Goal: Information Seeking & Learning: Learn about a topic

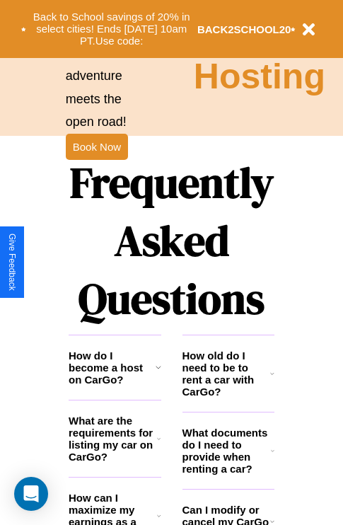
scroll to position [1714, 0]
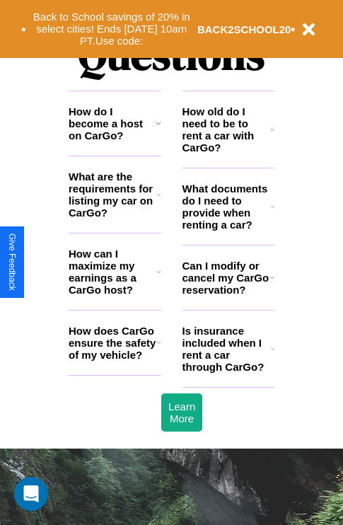
click at [272, 135] on icon at bounding box center [272, 129] width 4 height 11
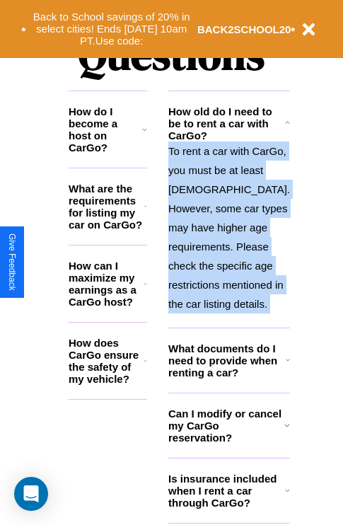
scroll to position [1848, 0]
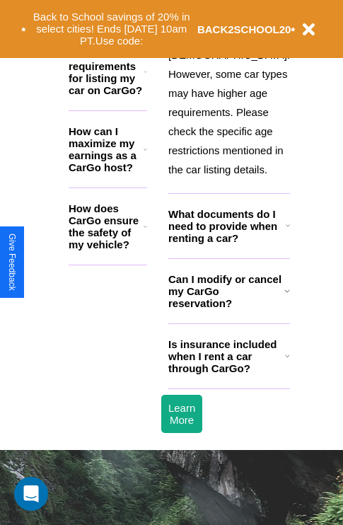
click at [228, 374] on h3 "Is insurance included when I rent a car through CarGo?" at bounding box center [226, 356] width 117 height 36
click at [115, 231] on h3 "How does CarGo ensure the safety of my vehicle?" at bounding box center [106, 226] width 75 height 48
click at [147, 78] on icon at bounding box center [145, 71] width 3 height 11
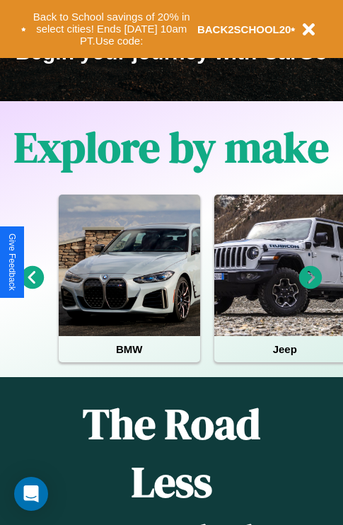
scroll to position [218, 0]
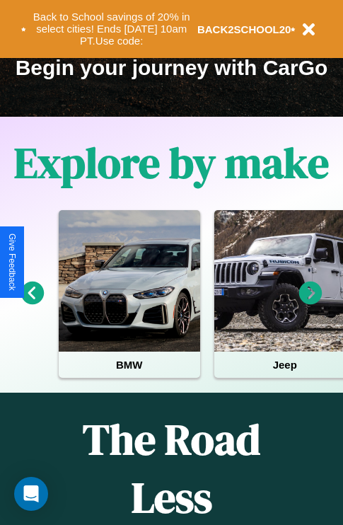
click at [310, 303] on icon at bounding box center [310, 292] width 23 height 23
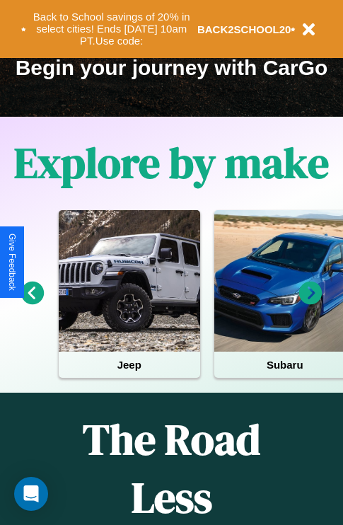
click at [310, 303] on icon at bounding box center [310, 292] width 23 height 23
